Goal: Information Seeking & Learning: Learn about a topic

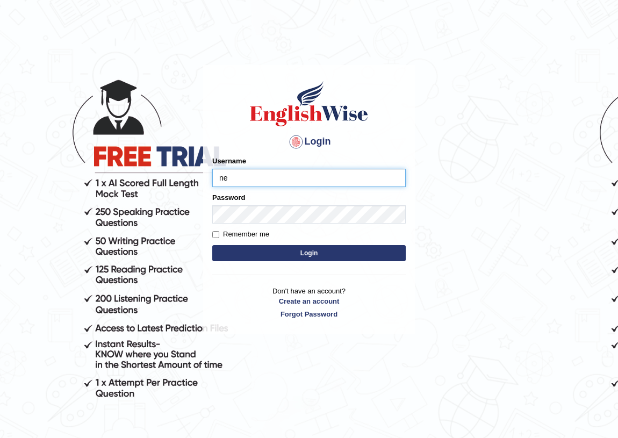
type input "nee"
type input "neelamrani_parramatta"
click at [331, 250] on button "Login" at bounding box center [308, 253] width 193 height 16
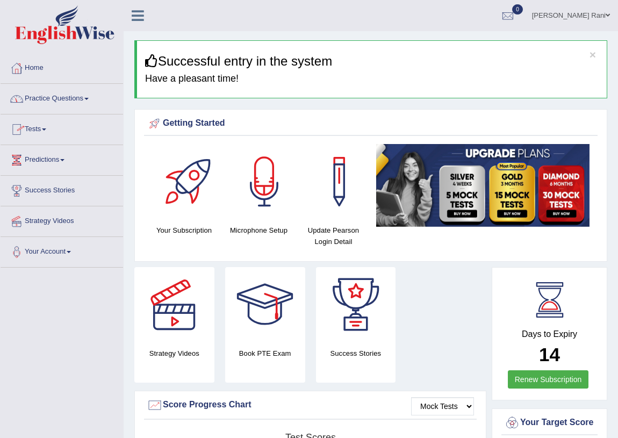
click at [90, 102] on link "Practice Questions" at bounding box center [62, 97] width 122 height 27
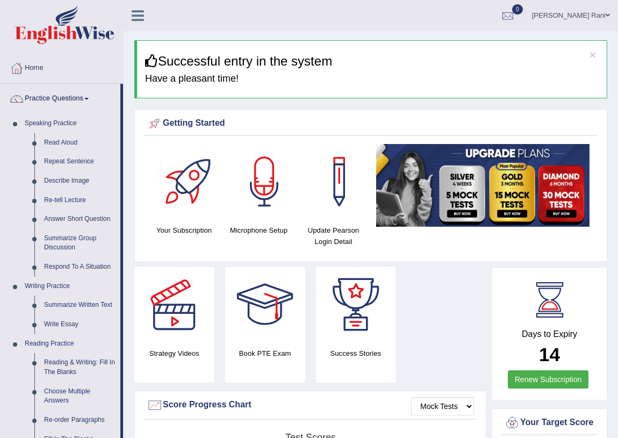
drag, startPoint x: 612, startPoint y: 317, endPoint x: 624, endPoint y: 280, distance: 39.1
click at [617, 306] on html "Toggle navigation Home Practice Questions Speaking Practice Read Aloud Repeat S…" at bounding box center [309, 219] width 618 height 438
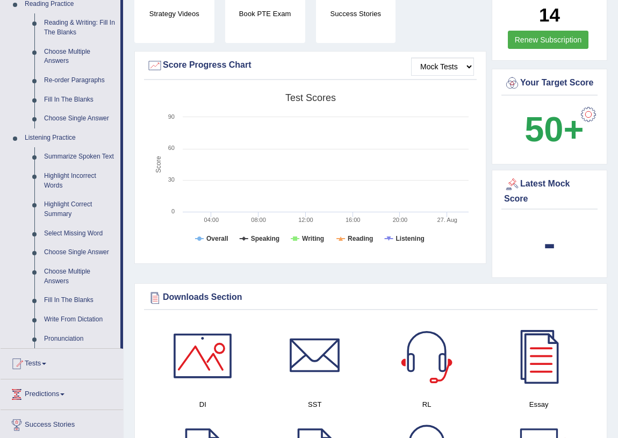
scroll to position [306, 0]
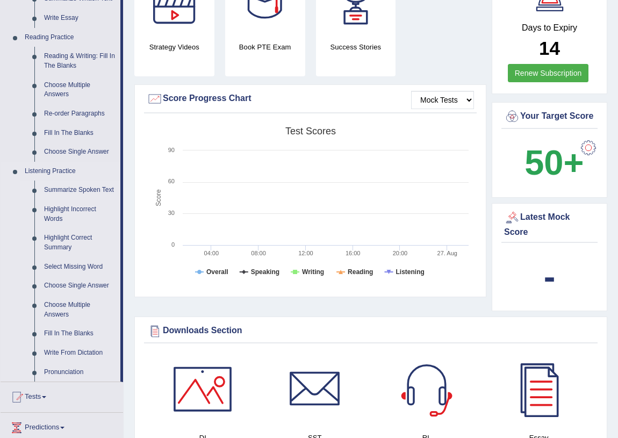
click at [63, 191] on link "Summarize Spoken Text" at bounding box center [79, 189] width 81 height 19
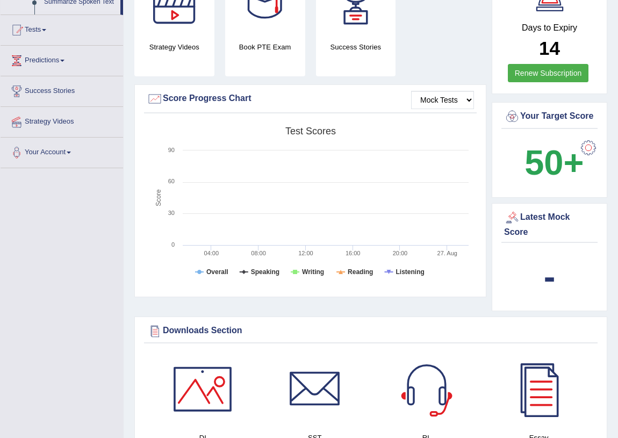
scroll to position [137, 0]
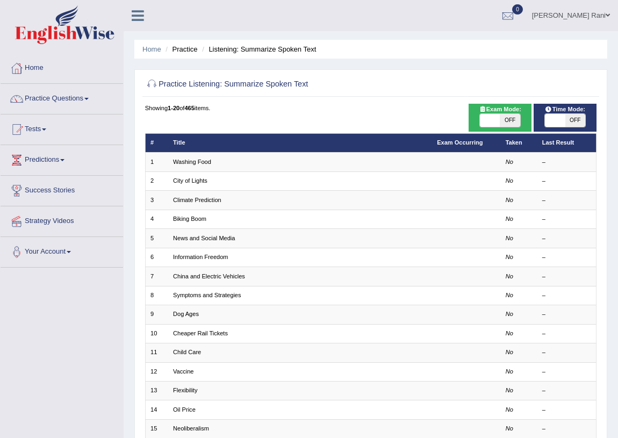
click at [509, 121] on span "OFF" at bounding box center [510, 120] width 20 height 13
checkbox input "true"
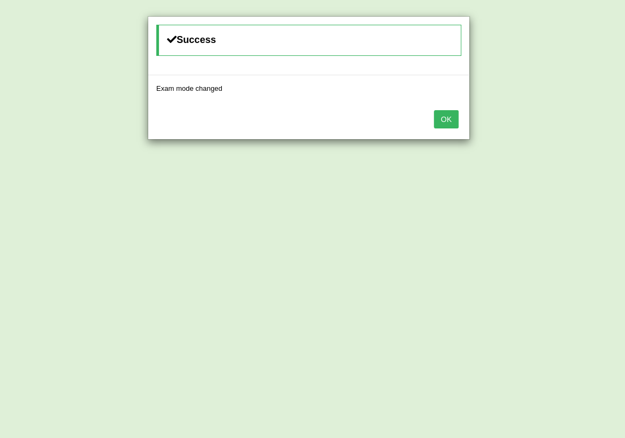
click at [446, 119] on button "OK" at bounding box center [446, 119] width 25 height 18
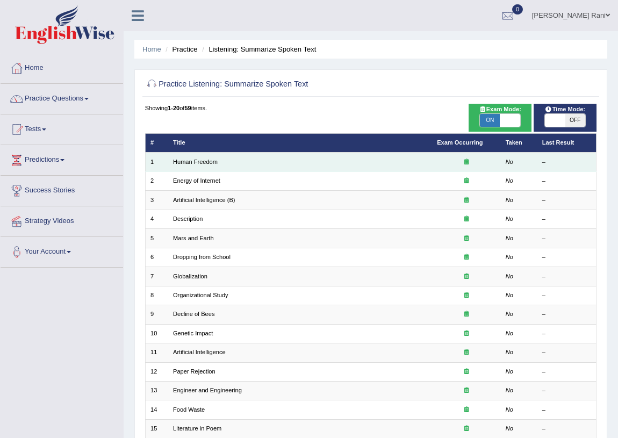
click at [259, 164] on td "Human Freedom" at bounding box center [300, 162] width 264 height 19
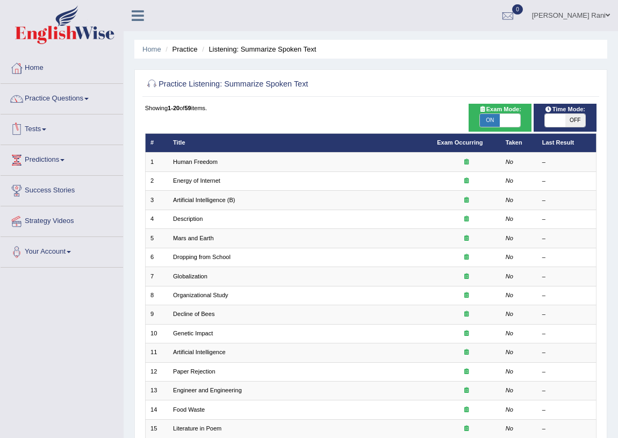
click at [184, 148] on th "Title" at bounding box center [300, 142] width 264 height 19
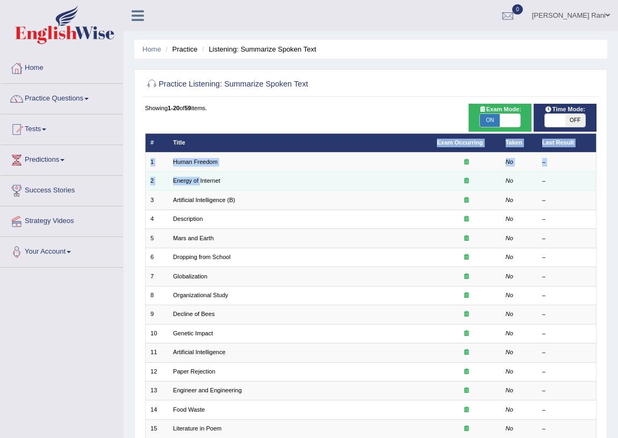
click at [200, 173] on table "# Title Exam Occurring Taken Last Result 1 Human Freedom No – 2 Energy of Inter…" at bounding box center [371, 333] width 452 height 401
click at [200, 178] on link "Energy of Internet" at bounding box center [196, 180] width 47 height 6
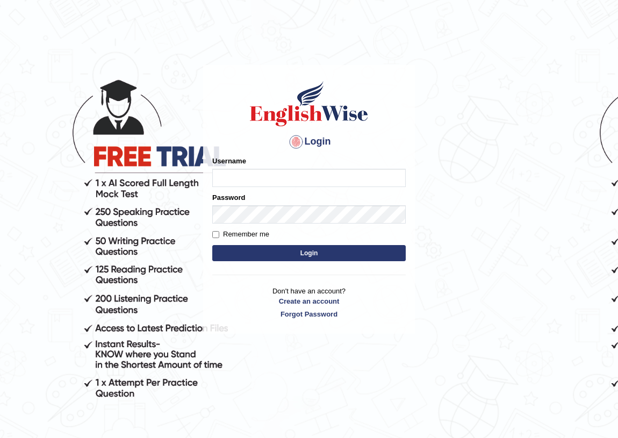
click at [252, 183] on input "Username" at bounding box center [308, 178] width 193 height 18
type input "neelamrani_parramatta"
click at [365, 251] on button "Login" at bounding box center [308, 253] width 193 height 16
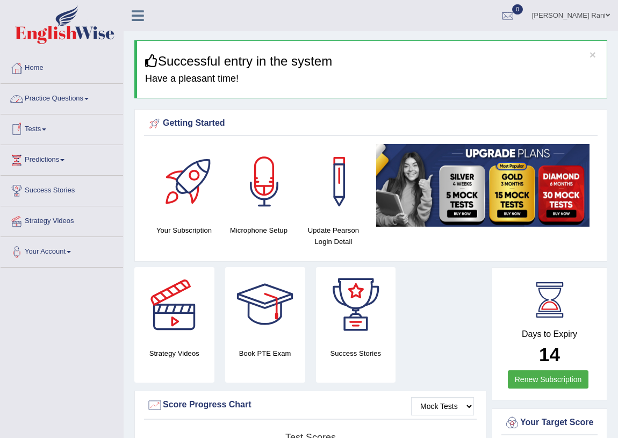
click at [82, 99] on link "Practice Questions" at bounding box center [62, 97] width 122 height 27
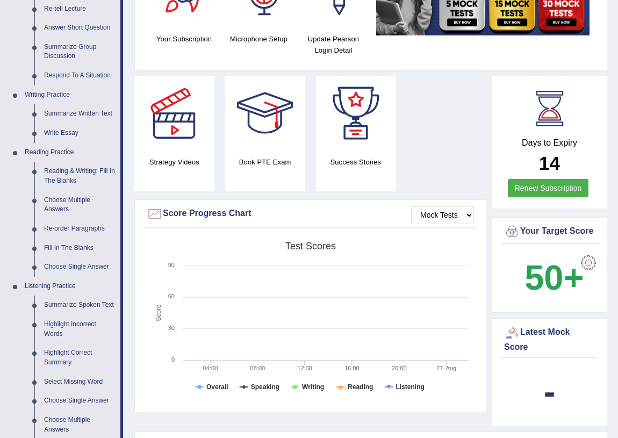
scroll to position [193, 0]
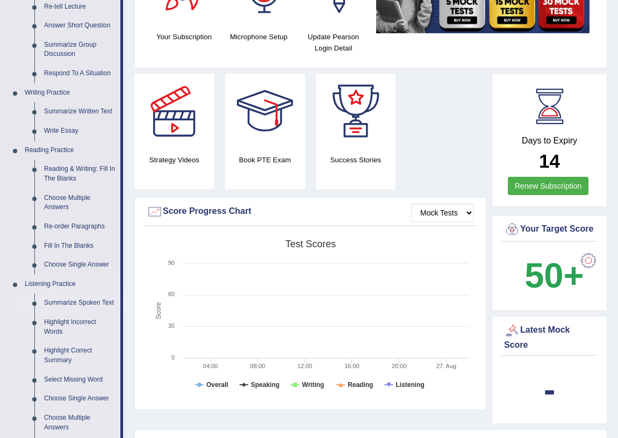
click at [50, 304] on link "Summarize Spoken Text" at bounding box center [79, 302] width 81 height 19
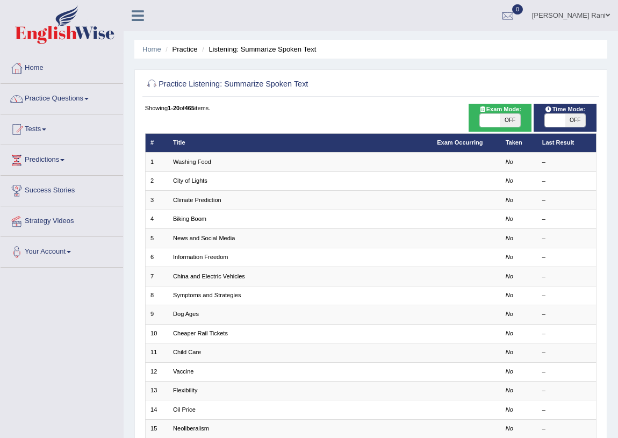
click at [218, 141] on th "Title" at bounding box center [300, 142] width 264 height 19
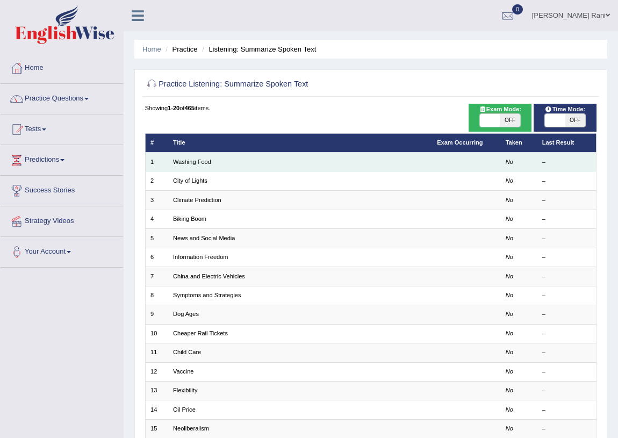
click at [214, 168] on td "Washing Food" at bounding box center [300, 162] width 264 height 19
click at [172, 160] on td "Washing Food" at bounding box center [300, 162] width 264 height 19
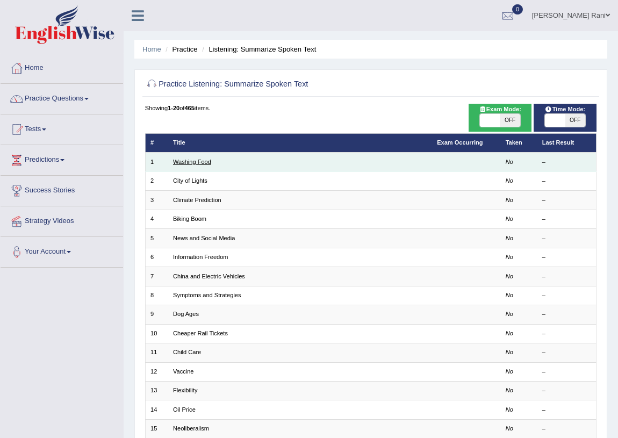
click at [175, 161] on link "Washing Food" at bounding box center [192, 161] width 38 height 6
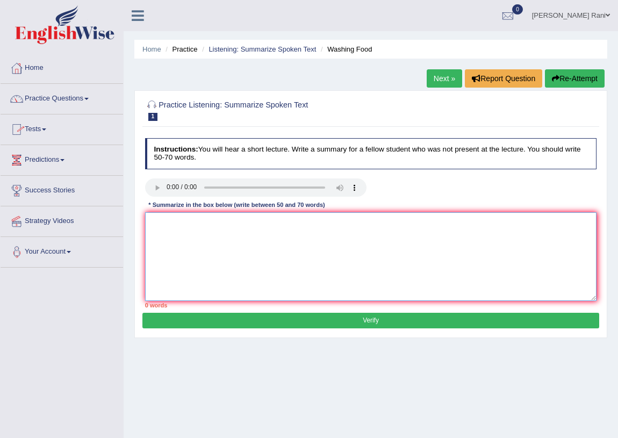
click at [191, 235] on textarea at bounding box center [371, 256] width 452 height 89
click at [150, 221] on textarea "tha speaker provideda acomprehenvise overview of give a imformastion abot tha f…" at bounding box center [371, 256] width 452 height 89
click at [150, 222] on textarea "tha speaker provideda acomprehenvise overview of give a imformastion abot tha f…" at bounding box center [371, 256] width 452 height 89
click at [159, 220] on textarea "tha speaker provideda acomprehenvise overview of give a imformastion abot tha f…" at bounding box center [371, 256] width 452 height 89
click at [444, 221] on textarea "The speaker provideda acomprehenvise overview of give a imformastion abot tha f…" at bounding box center [371, 256] width 452 height 89
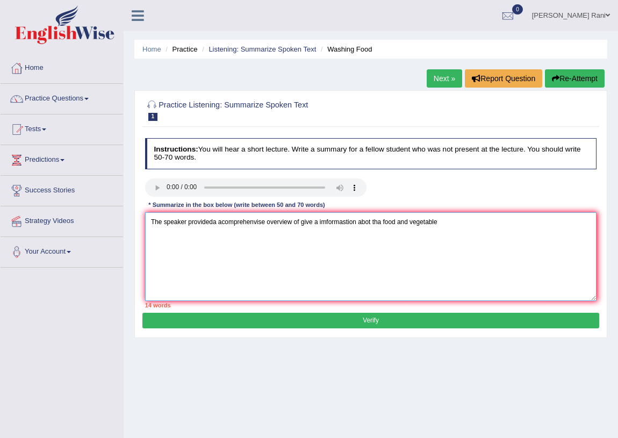
click at [444, 221] on textarea "The speaker provideda acomprehenvise overview of give a imformastion abot tha f…" at bounding box center [371, 256] width 452 height 89
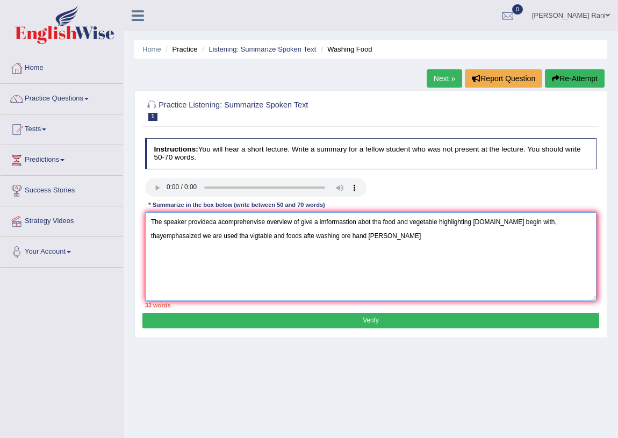
click at [350, 235] on textarea "The speaker provideda acomprehenvise overview of give a imformastion abot tha f…" at bounding box center [371, 256] width 452 height 89
click at [351, 235] on textarea "The speaker provideda acomprehenvise overview of give a imformastion abot tha f…" at bounding box center [371, 256] width 452 height 89
click at [406, 236] on textarea "The speaker provideda acomprehenvise overview of give a imformastion abot tha f…" at bounding box center [371, 256] width 452 height 89
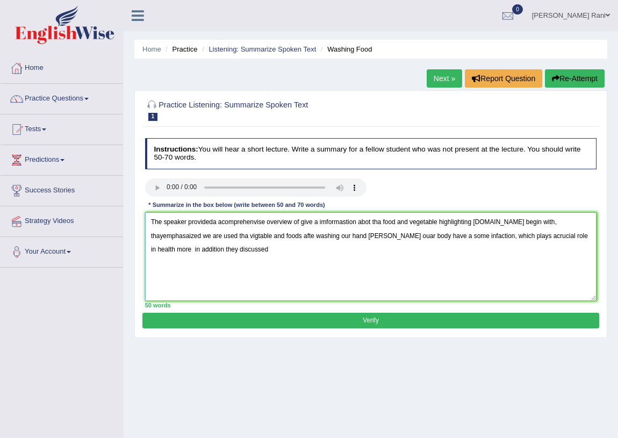
click at [273, 236] on textarea "The speaker provideda acomprehenvise overview of give a imformastion abot tha f…" at bounding box center [371, 256] width 452 height 89
click at [272, 236] on textarea "The speaker provideda acomprehenvise overview of give a imformastion abot tha f…" at bounding box center [371, 256] width 452 height 89
click at [267, 249] on textarea "The speaker provideda acomprehenvise overview of give a imformastion abot tha f…" at bounding box center [371, 256] width 452 height 89
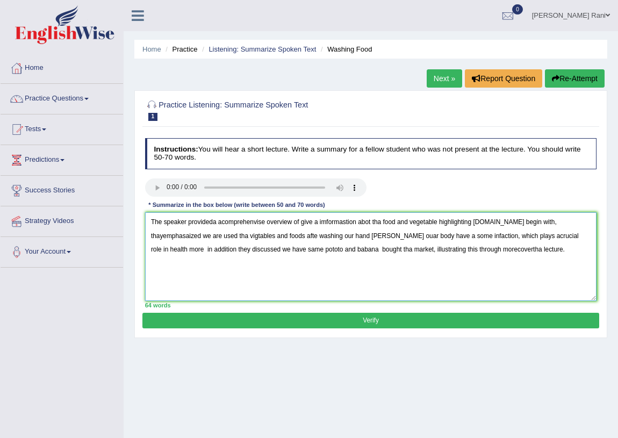
type textarea "The speaker provideda acomprehenvise overview of give a imformastion abot tha f…"
click at [381, 319] on button "Verify" at bounding box center [370, 321] width 456 height 16
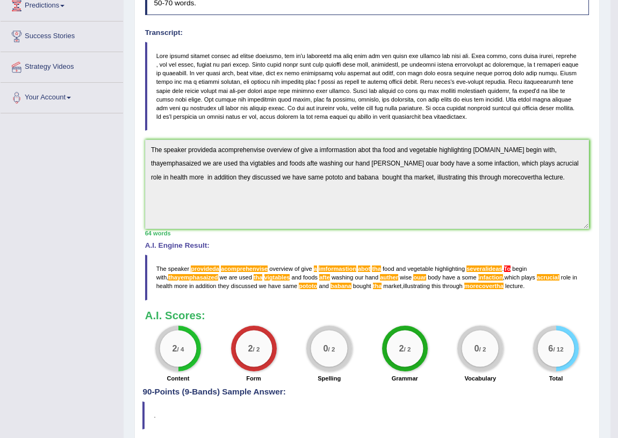
scroll to position [157, 0]
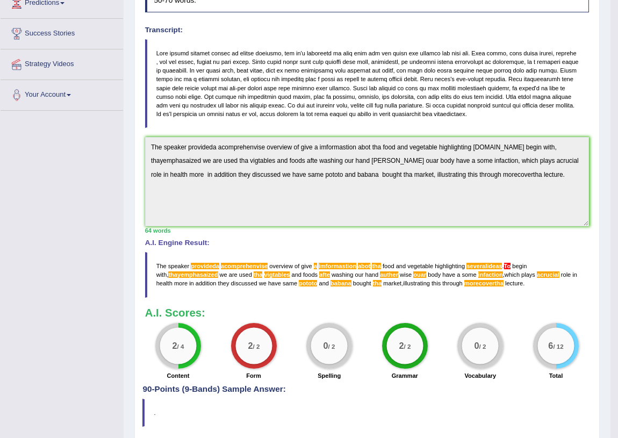
click at [413, 273] on span "ouar" at bounding box center [419, 274] width 13 height 6
click at [414, 272] on blockquote "The speaker provideda acomprehenvise overview of give a imformastion abot tha f…" at bounding box center [367, 275] width 444 height 46
click at [413, 273] on span "ouar" at bounding box center [419, 274] width 13 height 6
drag, startPoint x: 419, startPoint y: 161, endPoint x: 379, endPoint y: 382, distance: 225.5
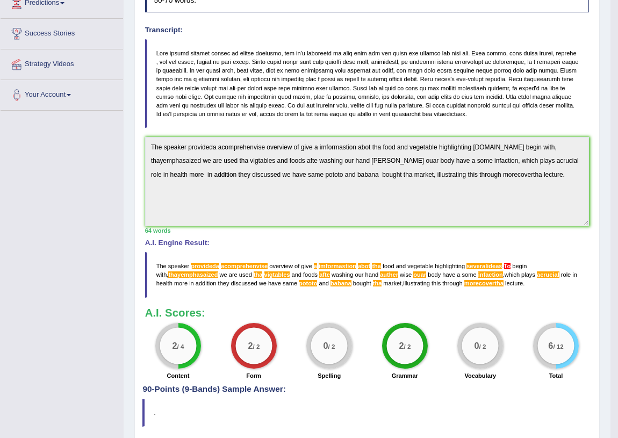
click at [379, 382] on div "Instructions: You will hear a short lecture. Write a summary for a fellow stude…" at bounding box center [366, 181] width 449 height 408
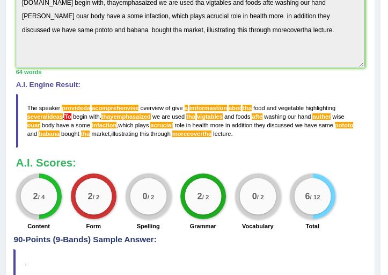
scroll to position [372, 0]
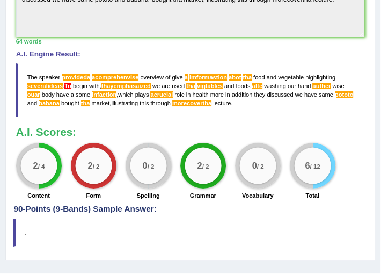
click at [334, 155] on div "6 / 12 Total" at bounding box center [312, 172] width 55 height 59
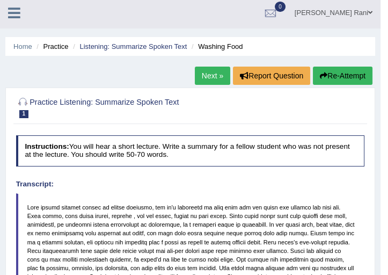
scroll to position [2, 0]
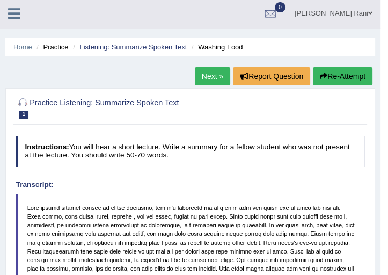
click at [210, 77] on link "Next »" at bounding box center [212, 76] width 35 height 18
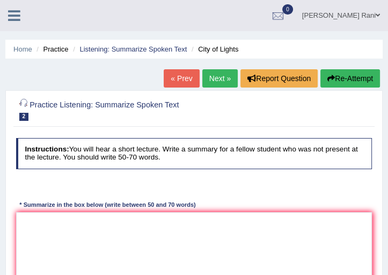
click at [26, 103] on div at bounding box center [23, 105] width 14 height 14
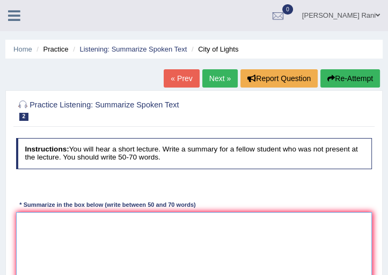
drag, startPoint x: 374, startPoint y: 227, endPoint x: 392, endPoint y: 103, distance: 126.0
click at [388, 112] on html "Toggle navigation Home Practice Questions Speaking Practice Read Aloud Repeat S…" at bounding box center [194, 137] width 388 height 275
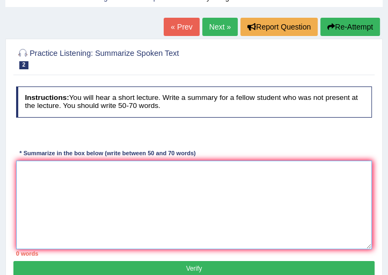
scroll to position [64, 0]
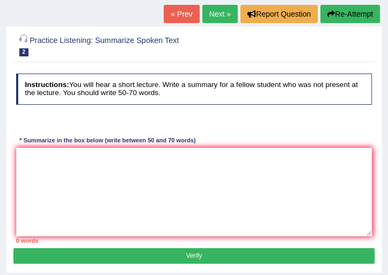
click at [18, 41] on div at bounding box center [23, 41] width 14 height 14
click at [25, 58] on div at bounding box center [194, 45] width 357 height 28
click at [25, 51] on span "2" at bounding box center [24, 52] width 10 height 8
click at [25, 50] on span "2" at bounding box center [24, 52] width 10 height 8
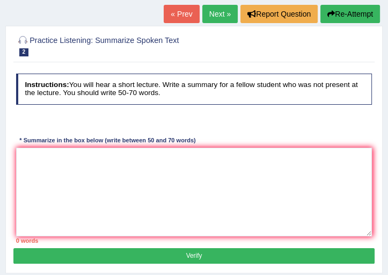
click at [217, 17] on link "Next »" at bounding box center [220, 14] width 35 height 18
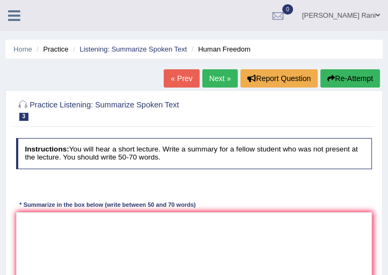
click at [59, 48] on li "Practice" at bounding box center [51, 49] width 34 height 10
click at [25, 117] on span "3" at bounding box center [24, 117] width 10 height 8
click at [25, 104] on div at bounding box center [23, 105] width 14 height 14
click at [25, 105] on div at bounding box center [23, 105] width 14 height 14
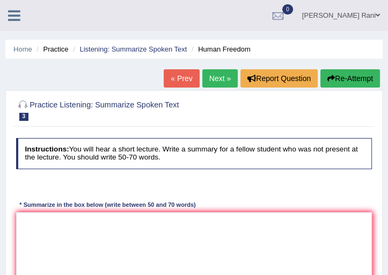
click at [25, 105] on div at bounding box center [23, 105] width 14 height 14
click at [29, 106] on h2 "Practice Listening: Summarize Spoken Text 3 Human Freedom" at bounding box center [126, 109] width 221 height 23
click at [26, 104] on div at bounding box center [23, 105] width 14 height 14
click at [27, 105] on div at bounding box center [23, 105] width 14 height 14
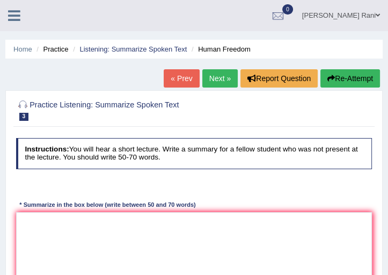
click at [27, 106] on div at bounding box center [23, 105] width 14 height 14
click at [28, 110] on div at bounding box center [23, 105] width 14 height 14
click at [23, 107] on div at bounding box center [23, 105] width 14 height 14
click at [23, 104] on div at bounding box center [23, 105] width 14 height 14
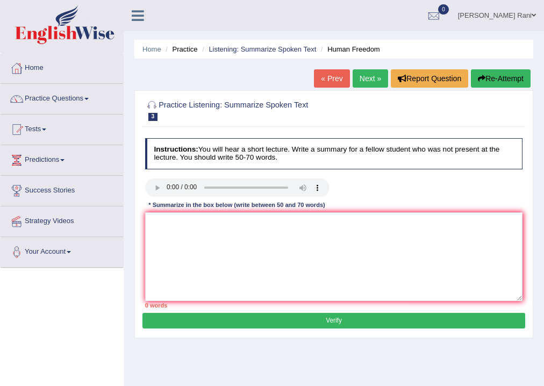
drag, startPoint x: 384, startPoint y: 0, endPoint x: 155, endPoint y: 104, distance: 251.5
click at [155, 104] on div at bounding box center [152, 105] width 14 height 14
click at [320, 82] on link "« Prev" at bounding box center [331, 78] width 35 height 18
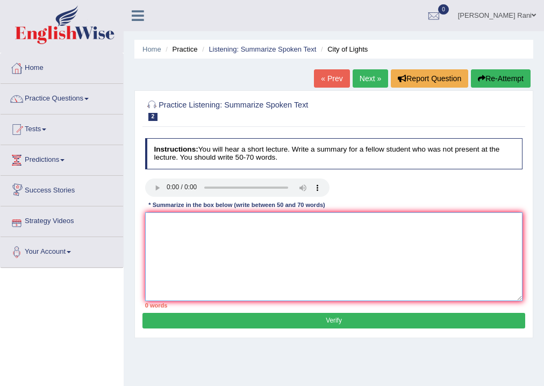
drag, startPoint x: 155, startPoint y: 214, endPoint x: 153, endPoint y: 225, distance: 10.3
click at [153, 225] on textarea at bounding box center [334, 256] width 378 height 89
type textarea "t"
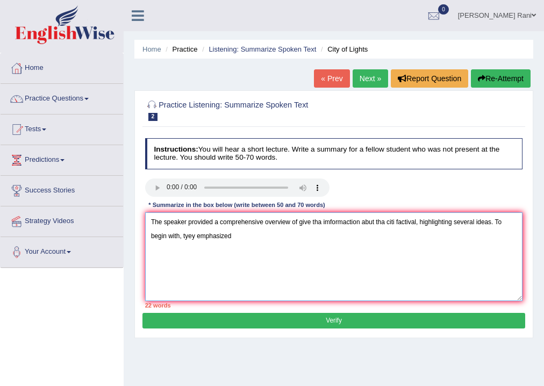
click at [393, 220] on textarea "The speaker provided a comprehensive overview of give tha imformaction abut tha…" at bounding box center [334, 256] width 378 height 89
click at [393, 221] on textarea "The speaker provided a comprehensive overview of give tha imformaction abut tha…" at bounding box center [334, 256] width 378 height 89
click at [234, 234] on textarea "The speaker provided a comprehensive overview of give tha imformaction abut tha…" at bounding box center [334, 256] width 378 height 89
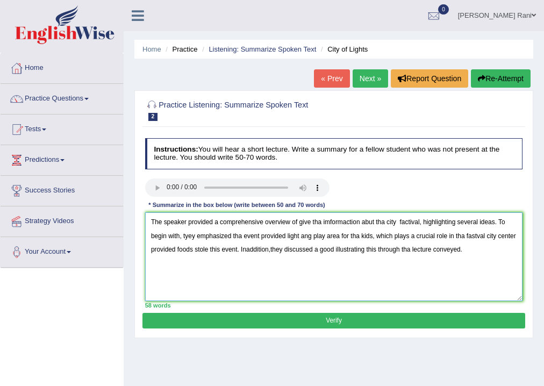
type textarea "The speaker provided a comprehensive overview of give tha imformaction abut tha…"
click at [362, 323] on button "Verify" at bounding box center [333, 321] width 382 height 16
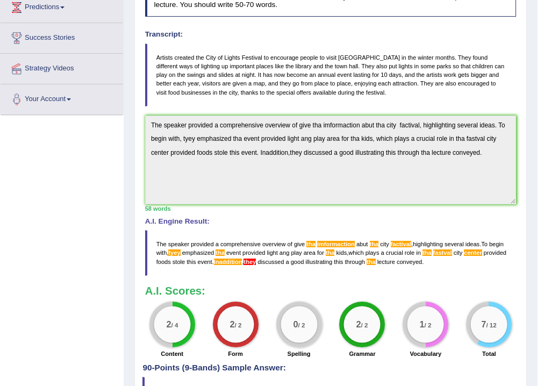
scroll to position [155, 0]
